Goal: Task Accomplishment & Management: Use online tool/utility

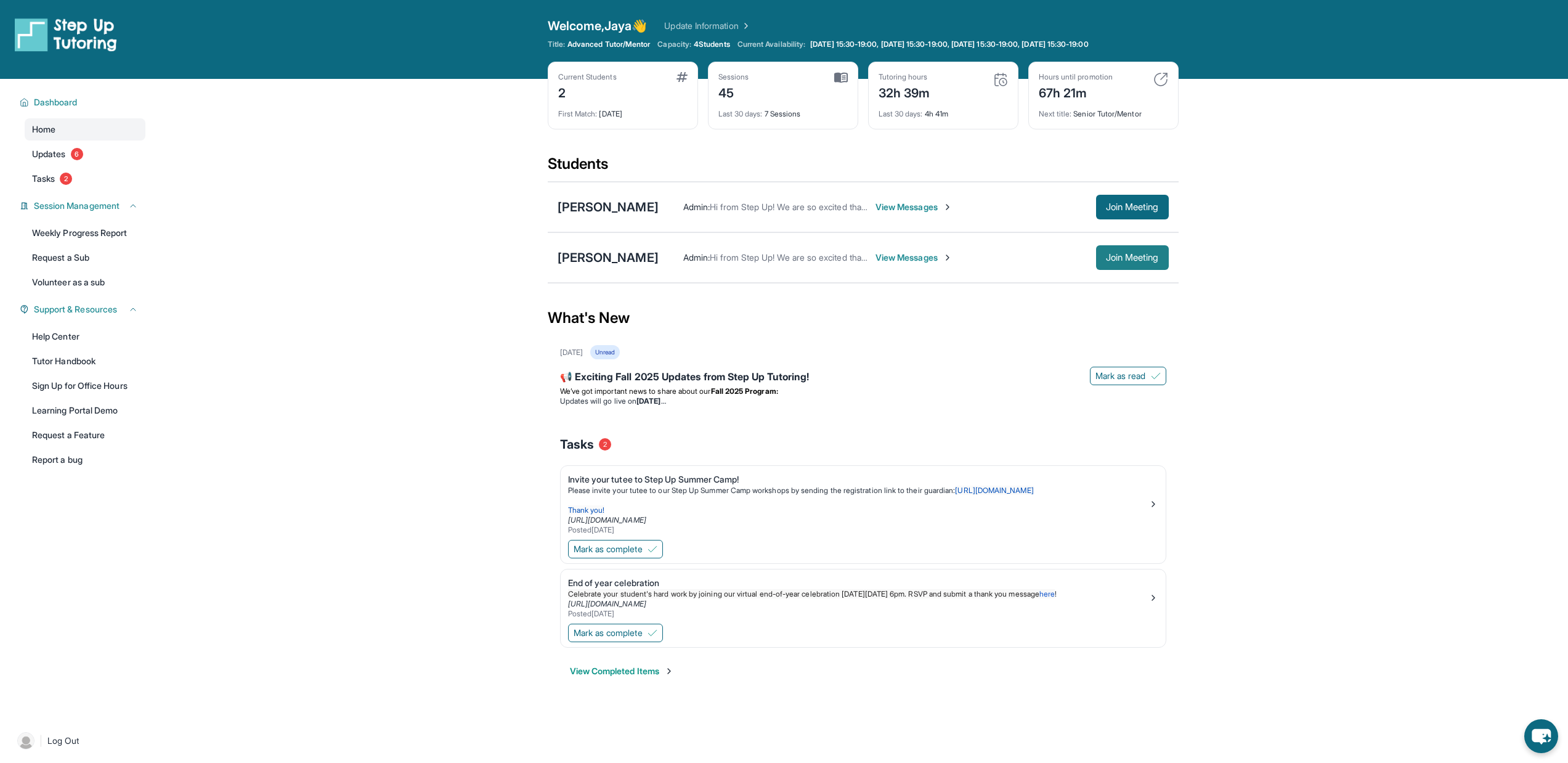
click at [1108, 260] on span "Join Meeting" at bounding box center [1133, 258] width 53 height 8
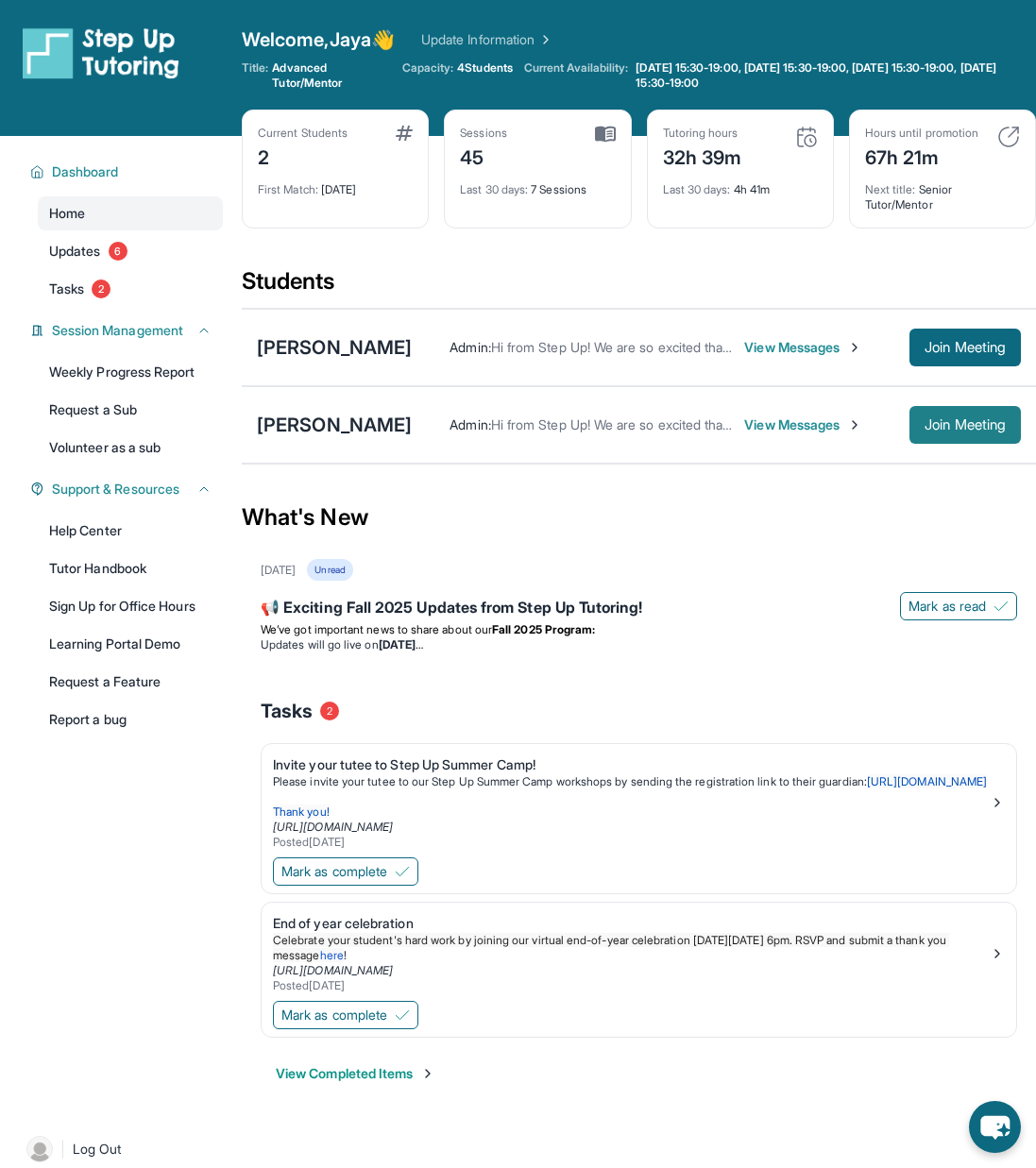
click at [964, 430] on span "Join Meeting" at bounding box center [965, 425] width 82 height 12
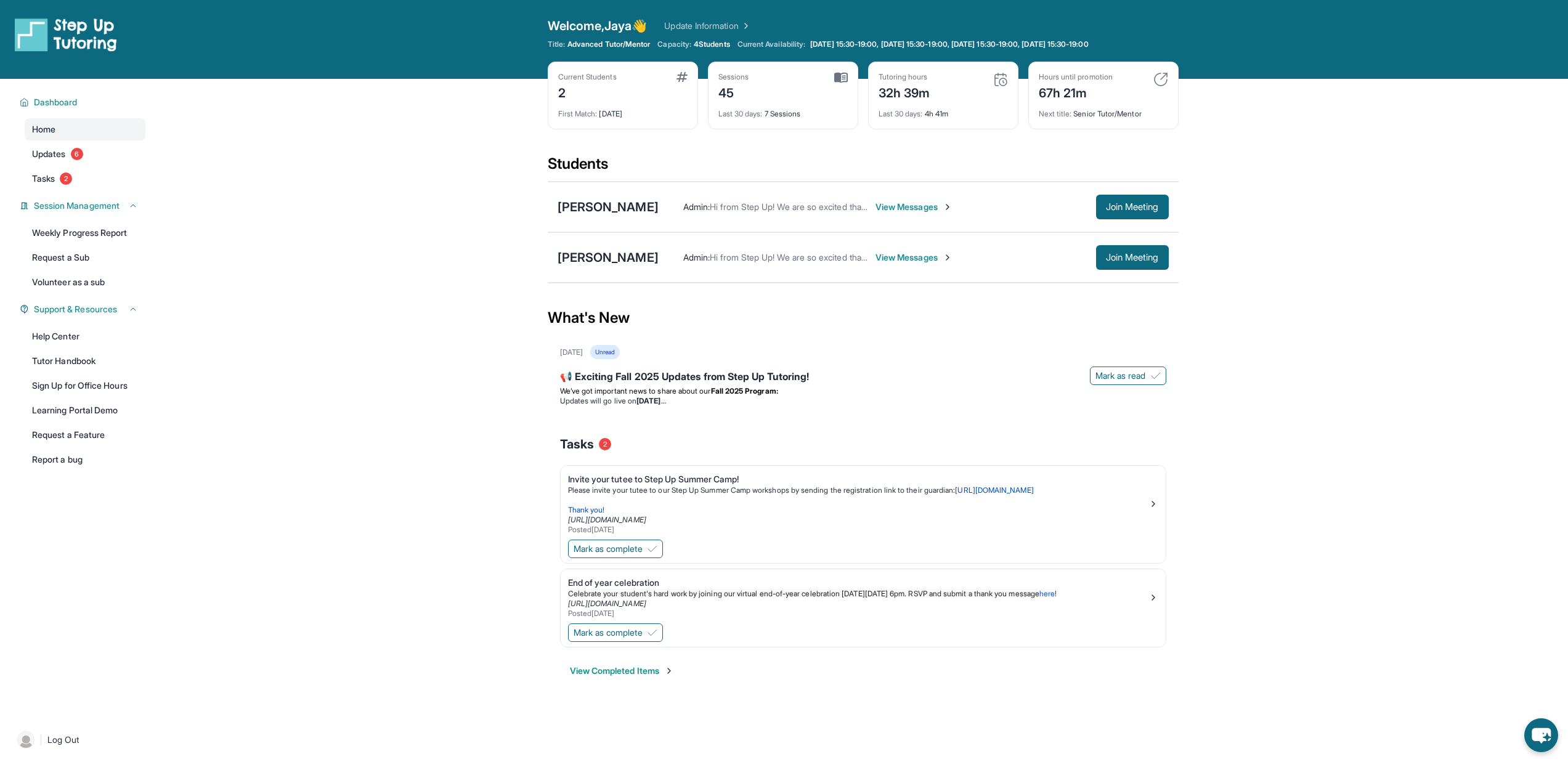
click at [464, 449] on main "Current Students 2 First Match : [DATE] Sessions 45 Last 30 days : 7 Sessions T…" at bounding box center [863, 392] width 1411 height 628
click at [442, 173] on main "Current Students 2 First Match : [DATE] Sessions 45 Last 30 days : 7 Sessions T…" at bounding box center [863, 392] width 1411 height 628
